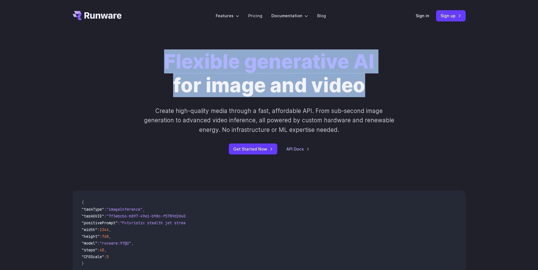
drag, startPoint x: 143, startPoint y: 55, endPoint x: 390, endPoint y: 78, distance: 248.2
click at [390, 78] on div "Flexible generative AI for image and video Create high-quality media through a …" at bounding box center [269, 102] width 315 height 105
click at [422, 18] on link "Sign in" at bounding box center [423, 15] width 14 height 6
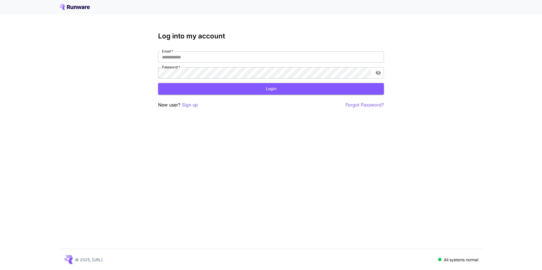
click at [241, 63] on div "Email   * Email   * Password   * Password   *" at bounding box center [271, 64] width 226 height 27
click at [249, 58] on input "Email   *" at bounding box center [271, 56] width 226 height 11
click at [197, 103] on p "Sign up" at bounding box center [190, 104] width 16 height 7
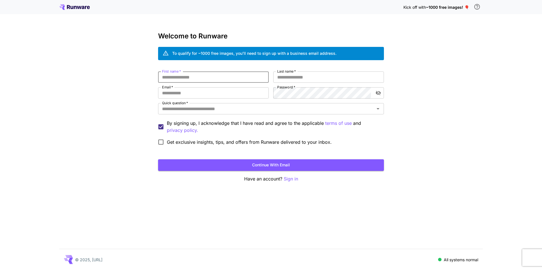
click at [239, 79] on input "First name   *" at bounding box center [213, 76] width 111 height 11
